Goal: Information Seeking & Learning: Learn about a topic

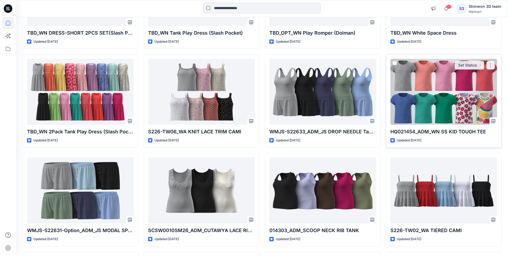
scroll to position [1292, 0]
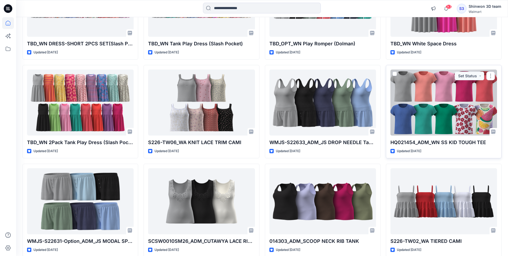
click at [422, 102] on div at bounding box center [444, 102] width 107 height 66
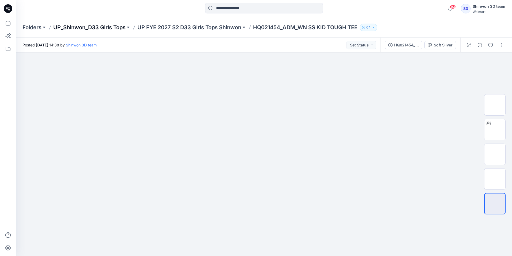
click at [91, 26] on p "UP_Shinwon_D33 Girls Tops" at bounding box center [89, 28] width 72 height 8
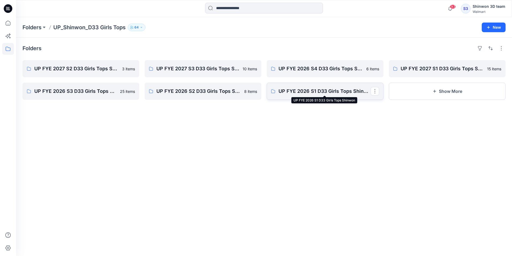
click at [316, 90] on p "UP FYE 2026 S1 D33 Girls Tops Shinwon" at bounding box center [325, 91] width 92 height 8
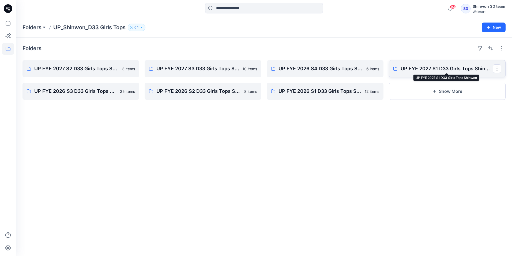
click at [421, 70] on p "UP FYE 2027 S1 D33 Girls Tops Shinwon" at bounding box center [447, 69] width 92 height 8
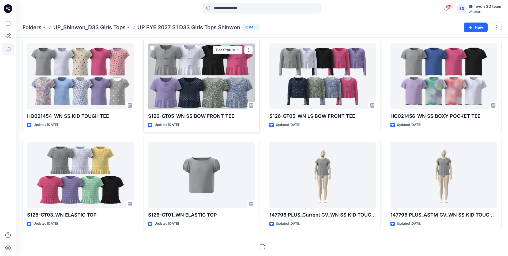
scroll to position [121, 0]
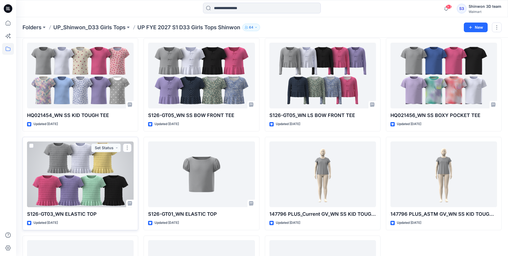
click at [107, 166] on div at bounding box center [80, 174] width 107 height 66
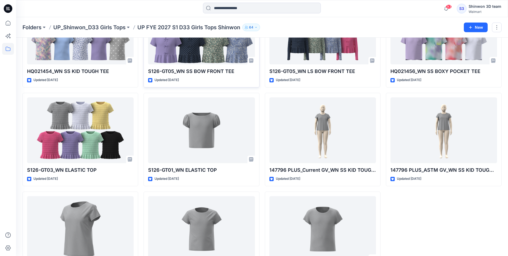
scroll to position [174, 0]
